Goal: Task Accomplishment & Management: Manage account settings

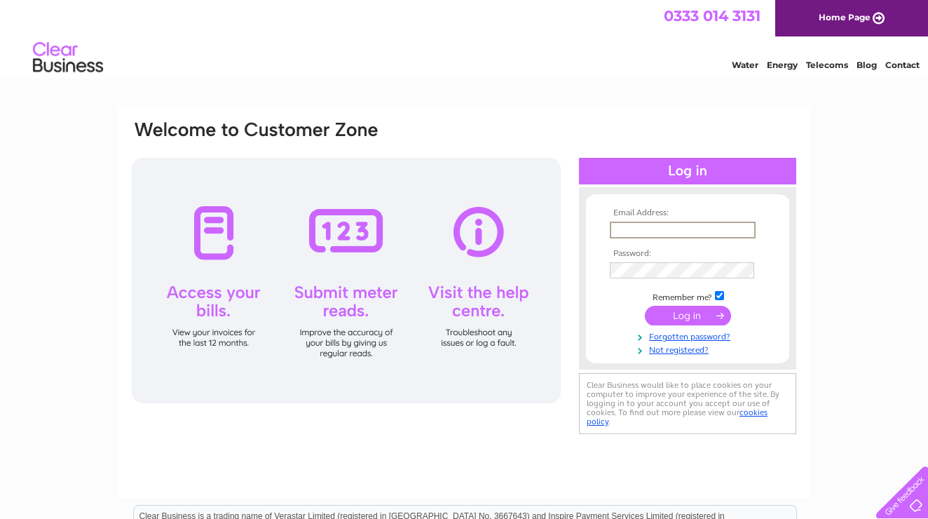
type input "[EMAIL_ADDRESS][DOMAIN_NAME]"
click at [688, 320] on input "submit" at bounding box center [688, 316] width 86 height 20
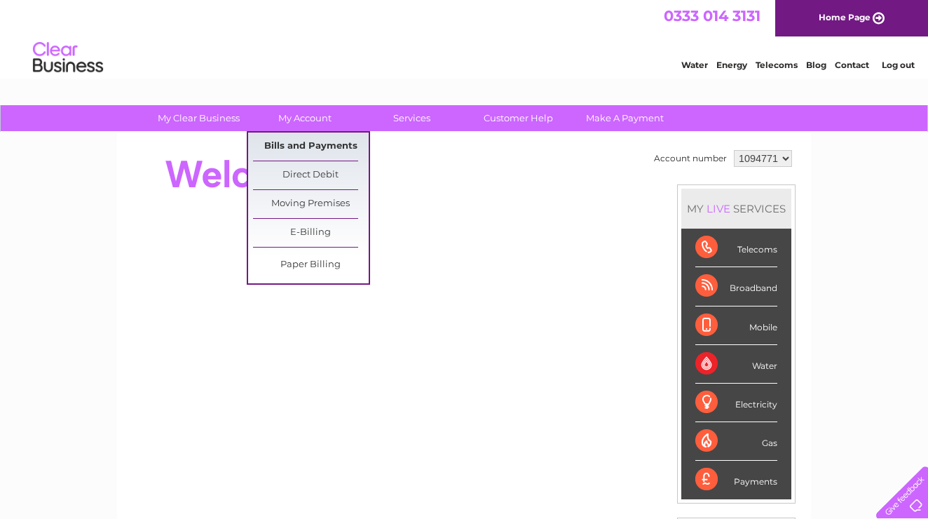
click at [319, 140] on link "Bills and Payments" at bounding box center [311, 146] width 116 height 28
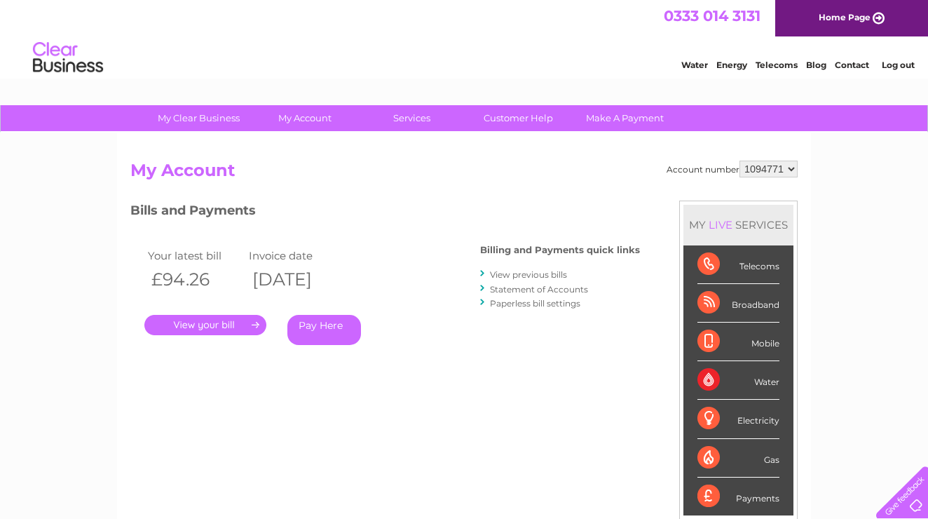
click at [224, 329] on link "." at bounding box center [205, 325] width 122 height 20
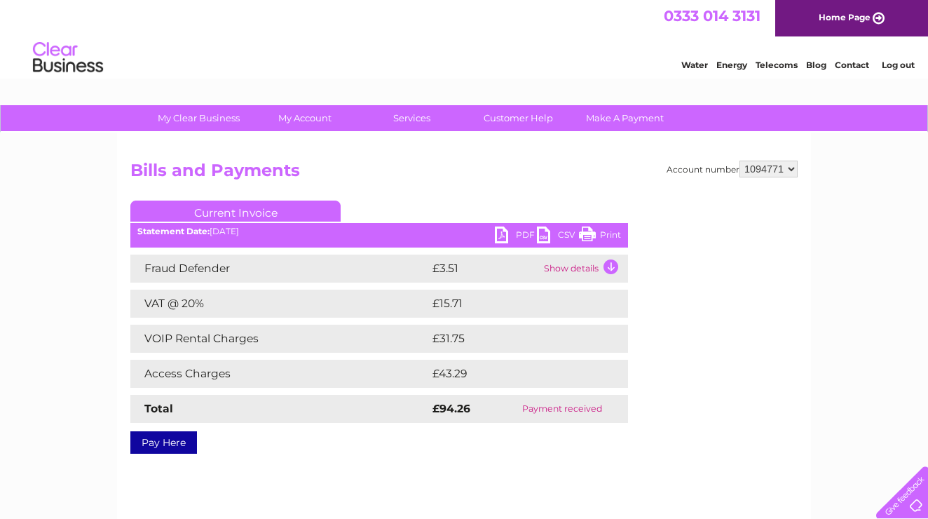
click at [510, 235] on link "PDF" at bounding box center [516, 236] width 42 height 20
